Goal: Task Accomplishment & Management: Manage account settings

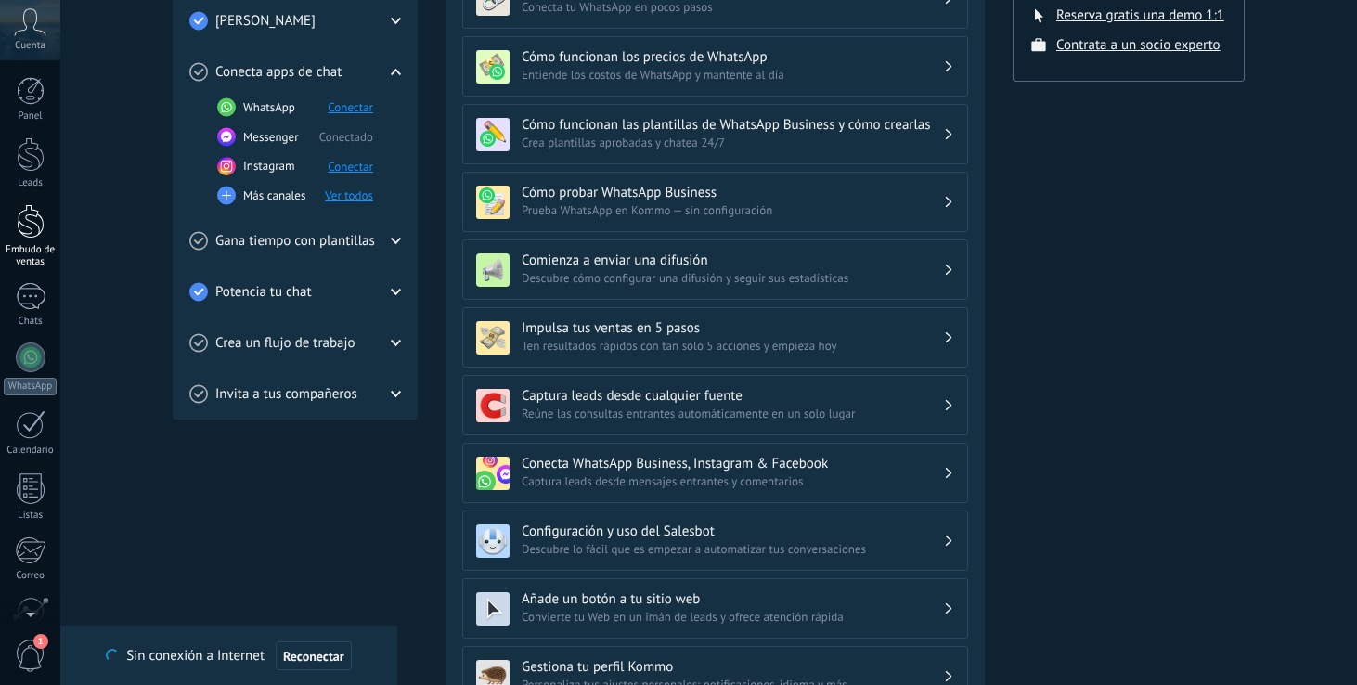
click at [32, 223] on div at bounding box center [31, 221] width 28 height 34
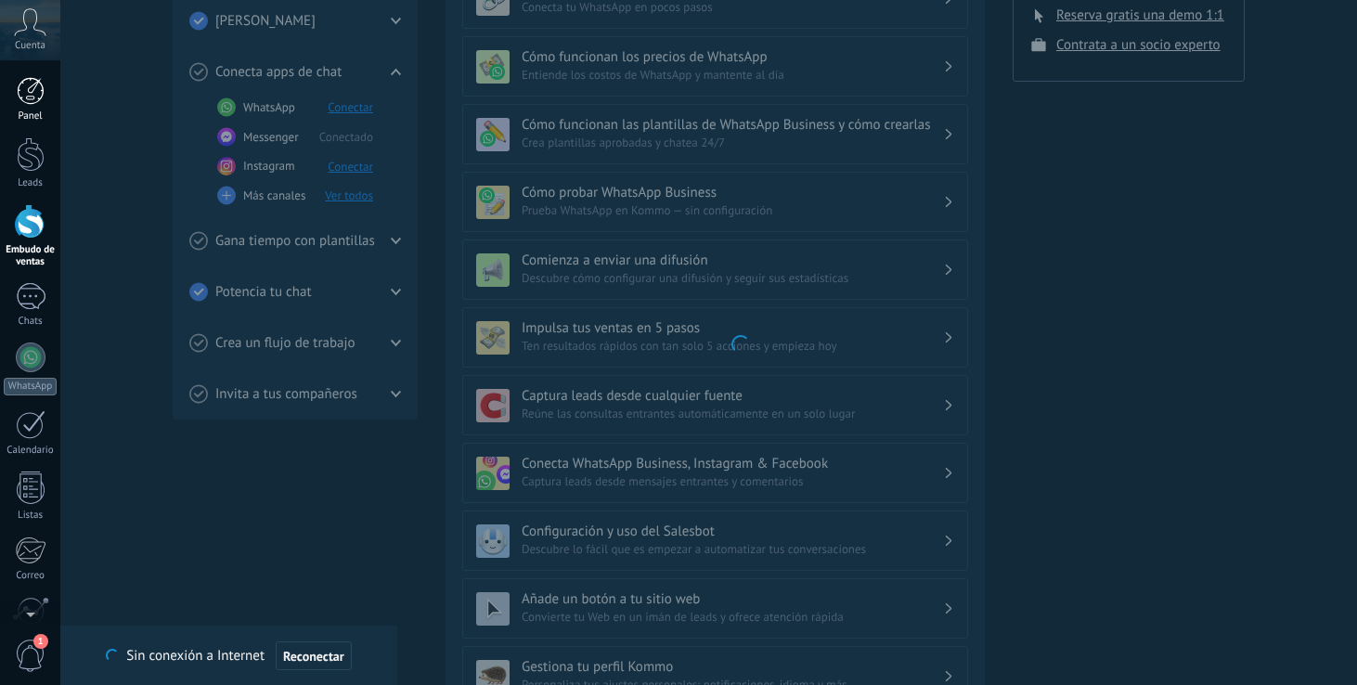
click at [32, 92] on div at bounding box center [31, 91] width 28 height 28
click at [38, 166] on div at bounding box center [31, 154] width 28 height 34
click at [34, 157] on div at bounding box center [31, 154] width 28 height 34
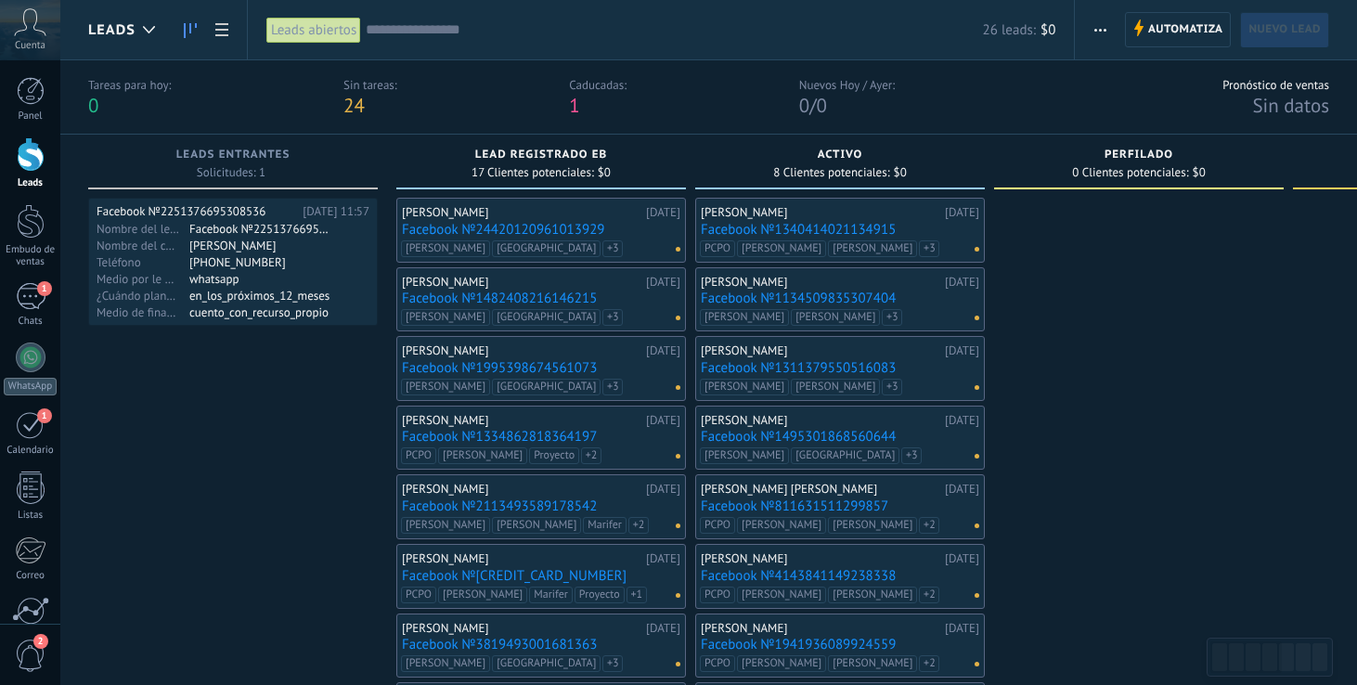
click at [532, 214] on div "[PERSON_NAME]" at bounding box center [522, 212] width 240 height 15
click at [493, 227] on link "Facebook №24420120961013929" at bounding box center [541, 230] width 279 height 16
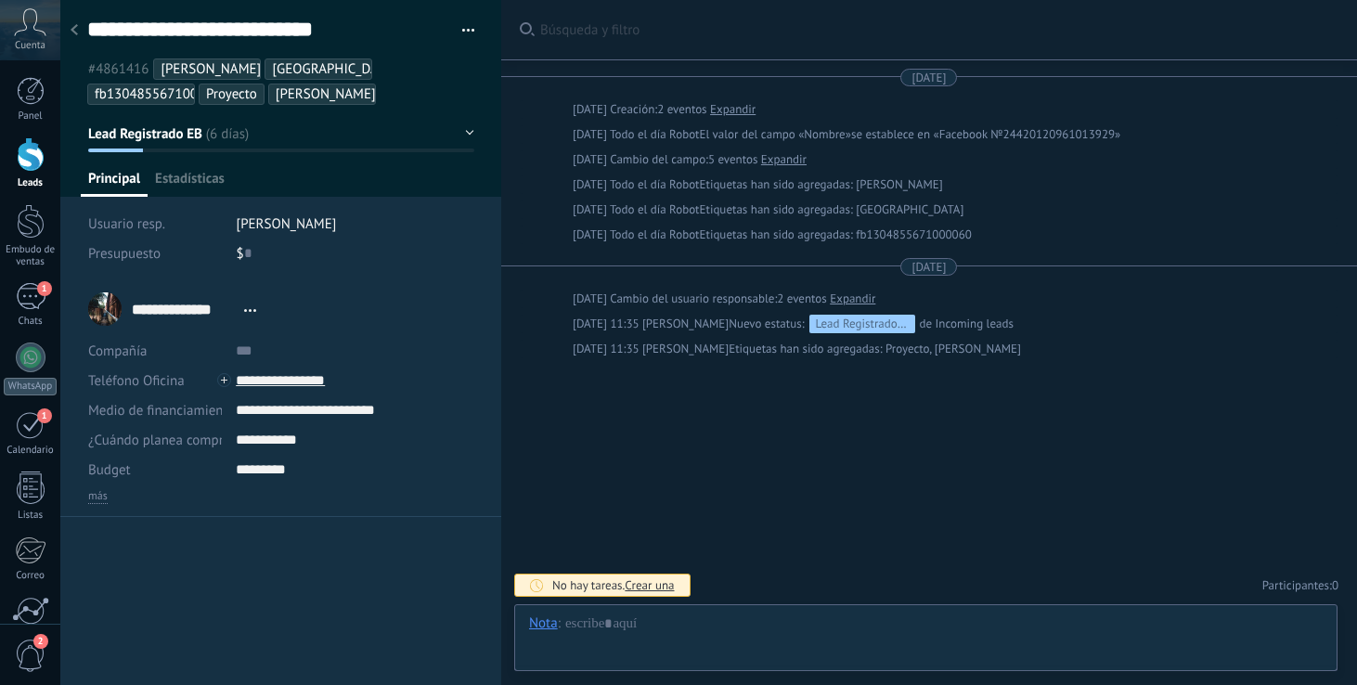
scroll to position [28, 0]
click at [591, 374] on div "Buscar Búsqueda y filtro Carga más [DATE] [DATE] Creación: 2 eventos Expandir […" at bounding box center [929, 342] width 856 height 685
click at [28, 99] on div at bounding box center [31, 91] width 28 height 28
